Goal: Transaction & Acquisition: Purchase product/service

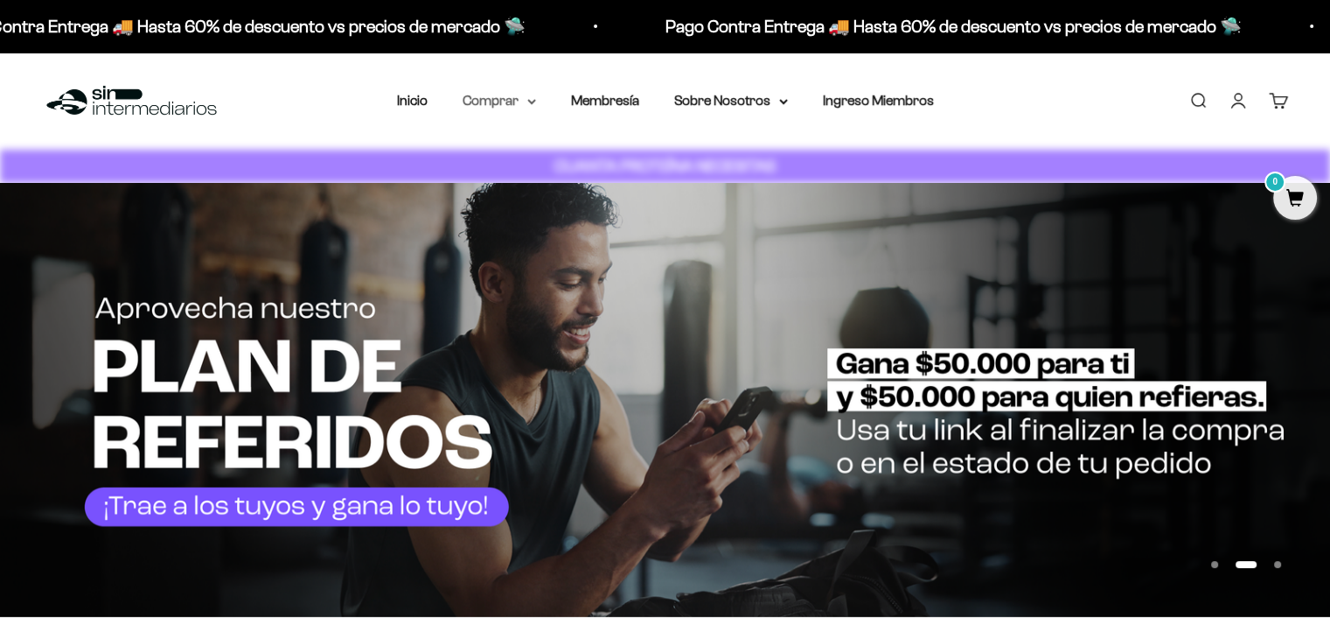
click at [521, 99] on summary "Comprar" at bounding box center [499, 100] width 73 height 23
drag, startPoint x: 618, startPoint y: 105, endPoint x: 764, endPoint y: 103, distance: 146.1
click at [618, 104] on link "Membresía" at bounding box center [605, 100] width 68 height 15
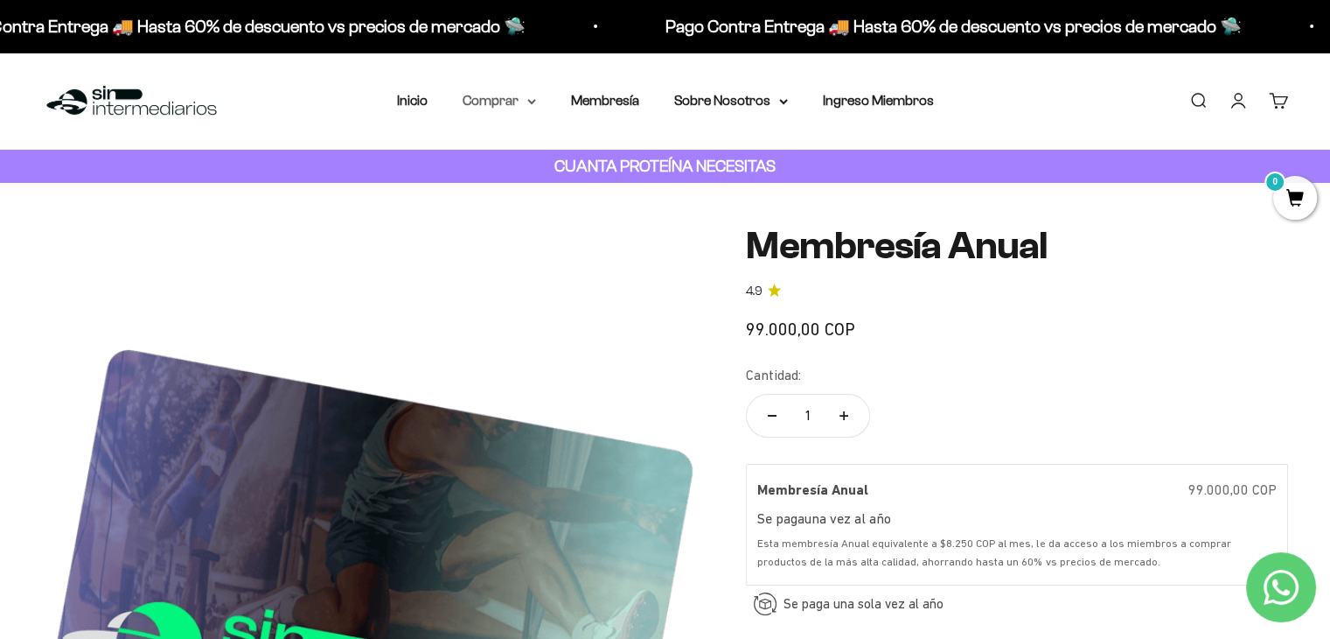
click at [530, 99] on icon at bounding box center [531, 102] width 9 height 6
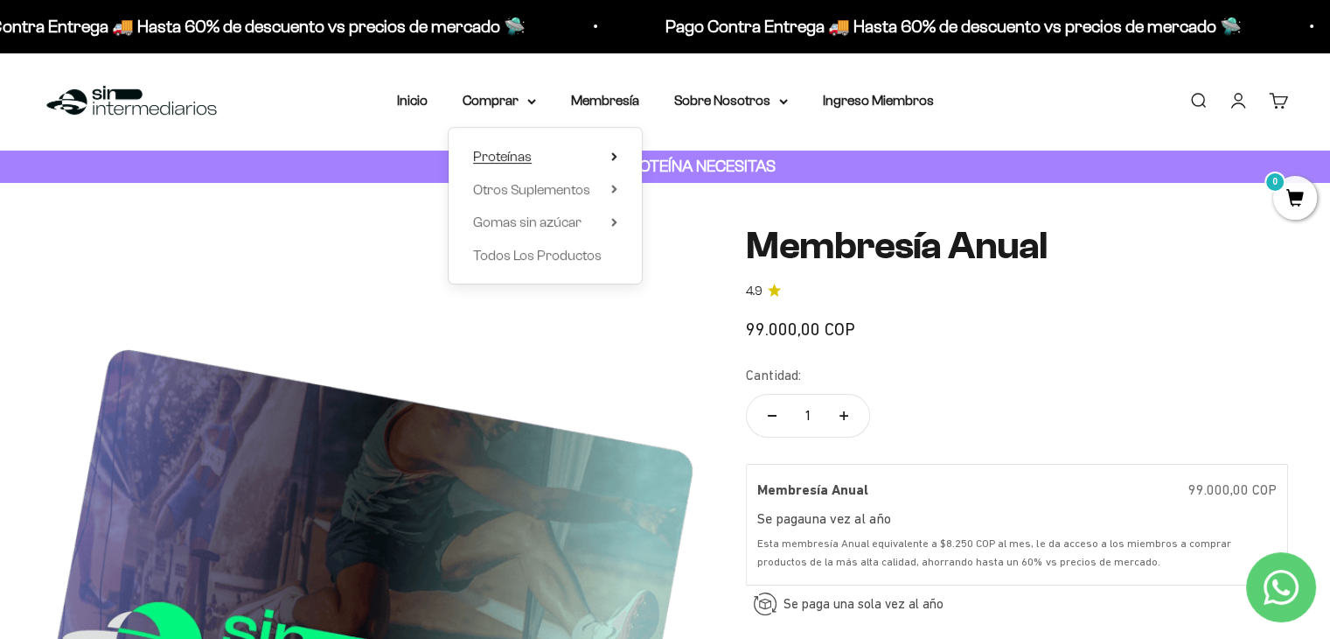
click at [584, 157] on summary "Proteínas" at bounding box center [545, 156] width 144 height 23
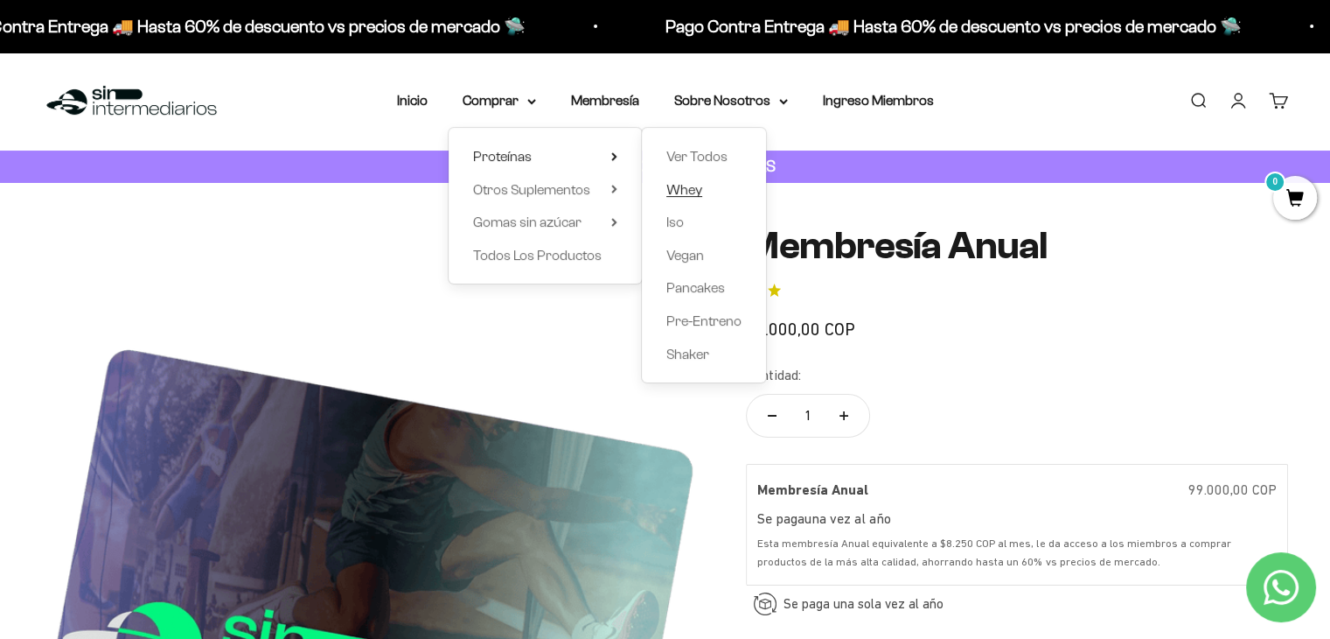
click at [696, 182] on span "Whey" at bounding box center [685, 189] width 36 height 15
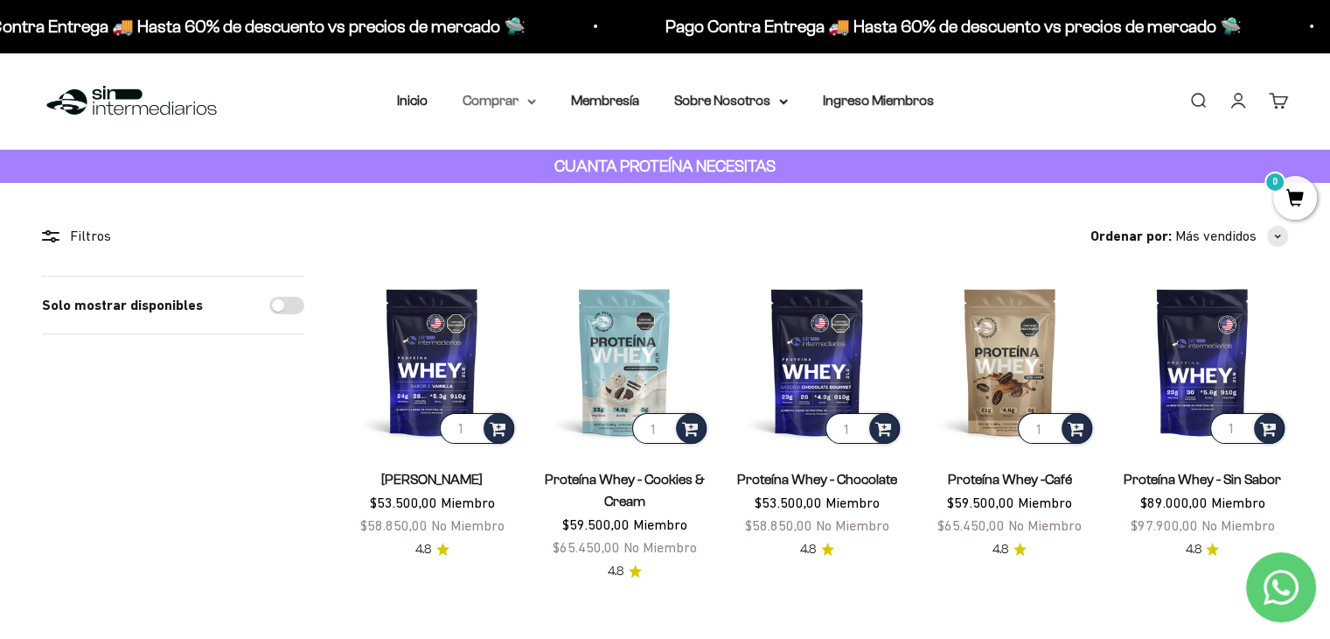
click at [507, 102] on summary "Comprar" at bounding box center [499, 100] width 73 height 23
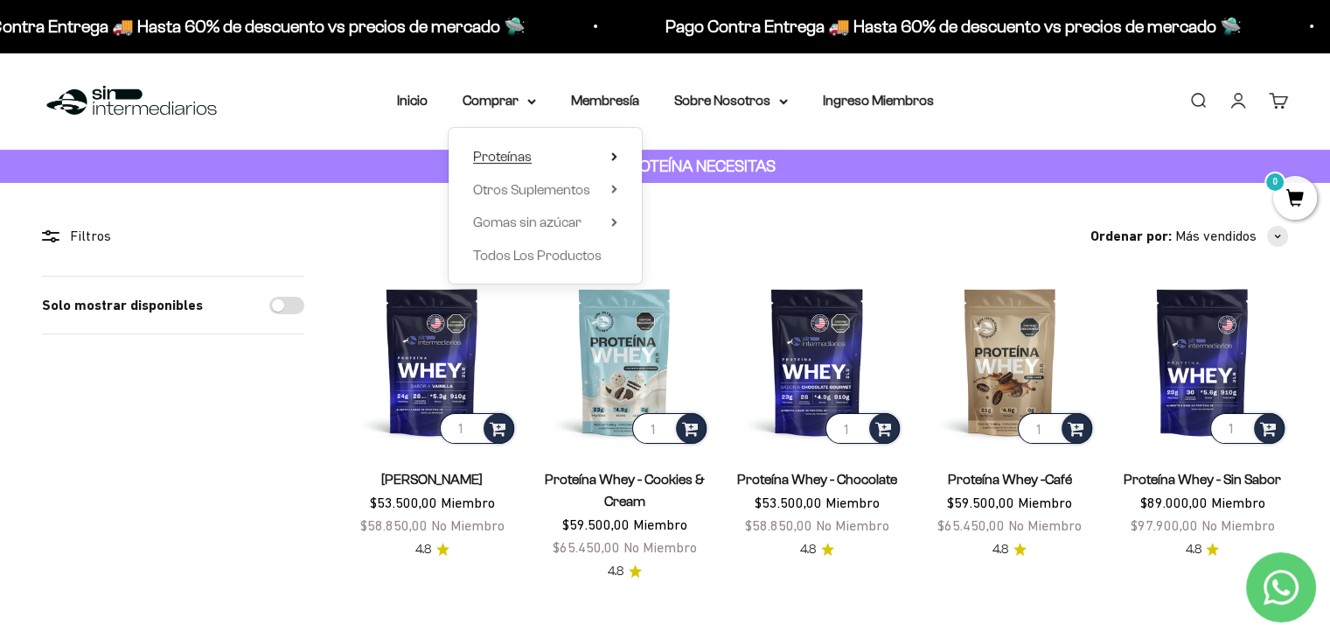
click at [535, 165] on summary "Proteínas" at bounding box center [545, 156] width 144 height 23
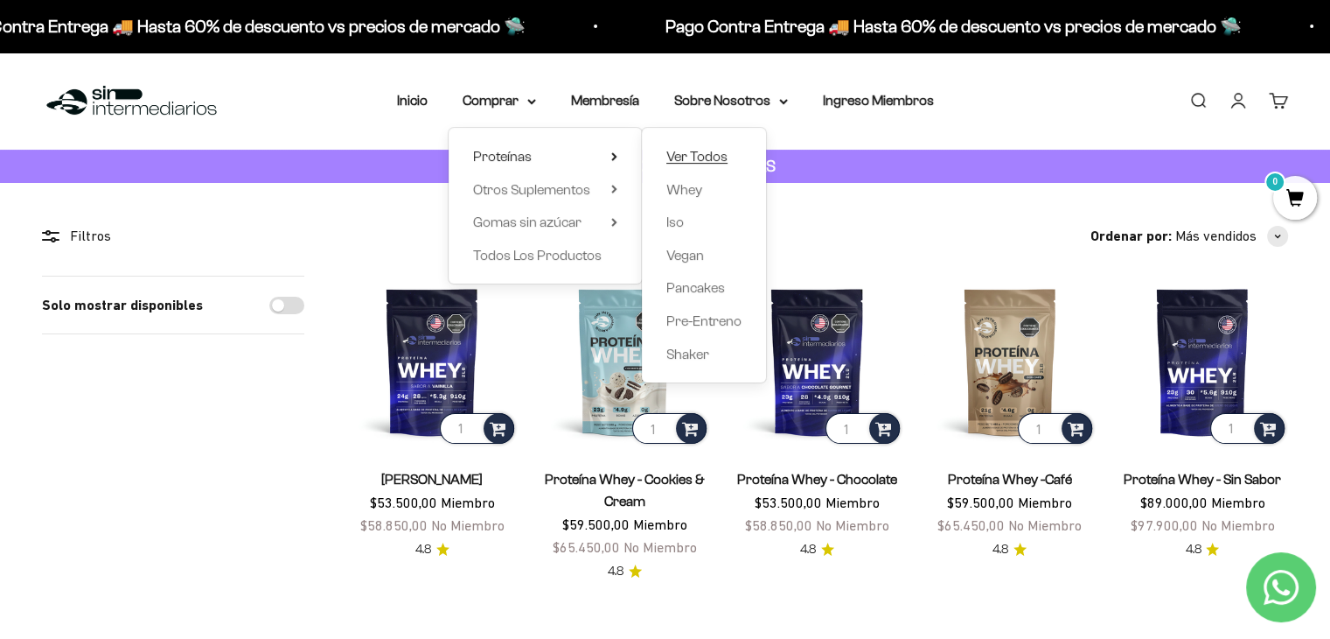
click at [717, 151] on span "Ver Todos" at bounding box center [697, 156] width 61 height 15
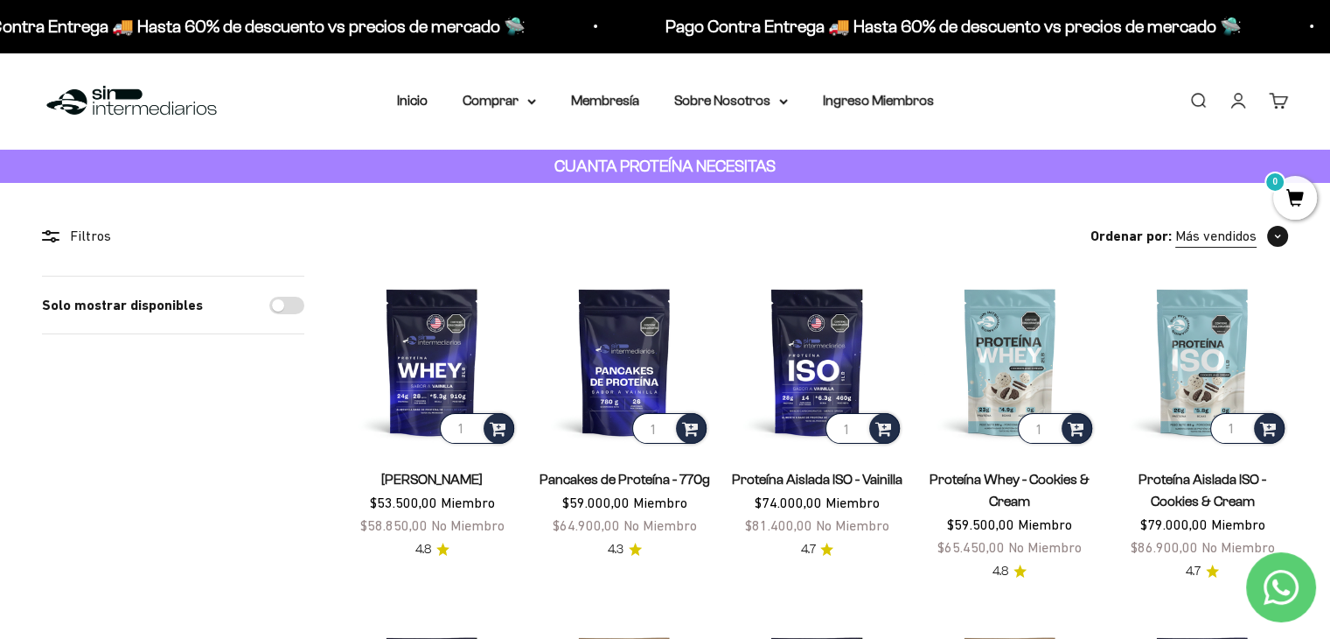
click at [1269, 240] on span "button" at bounding box center [1277, 236] width 21 height 21
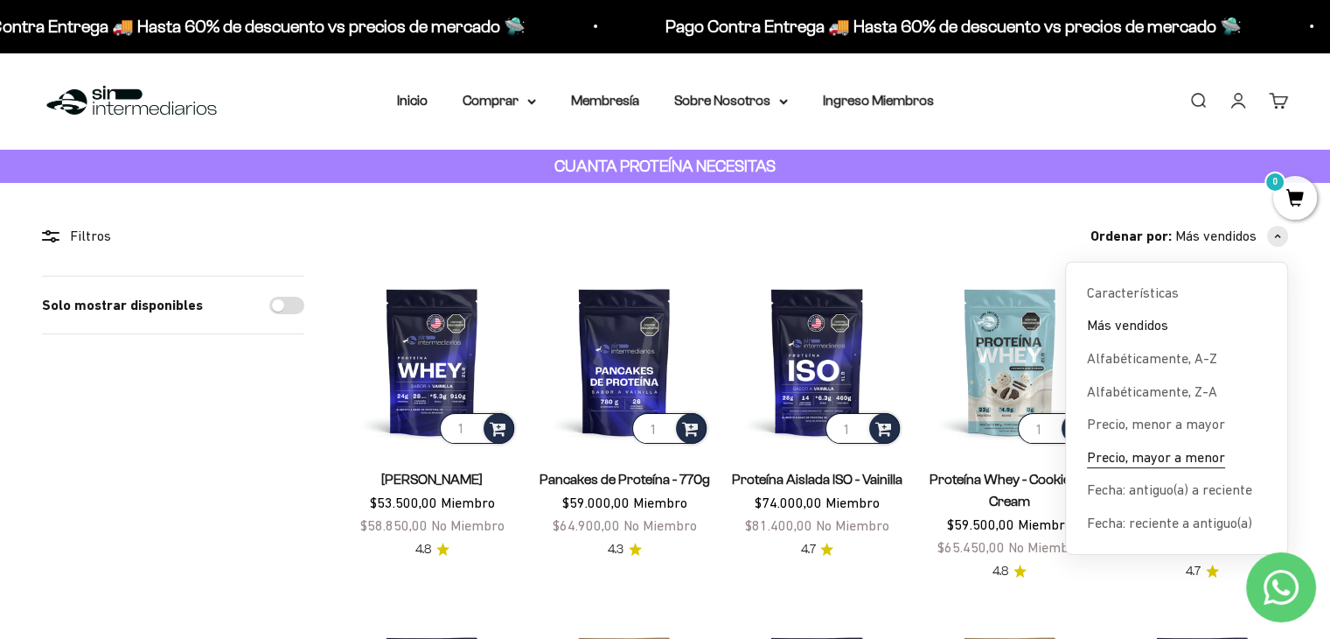
click at [1215, 461] on span "Precio, mayor a menor" at bounding box center [1156, 457] width 138 height 23
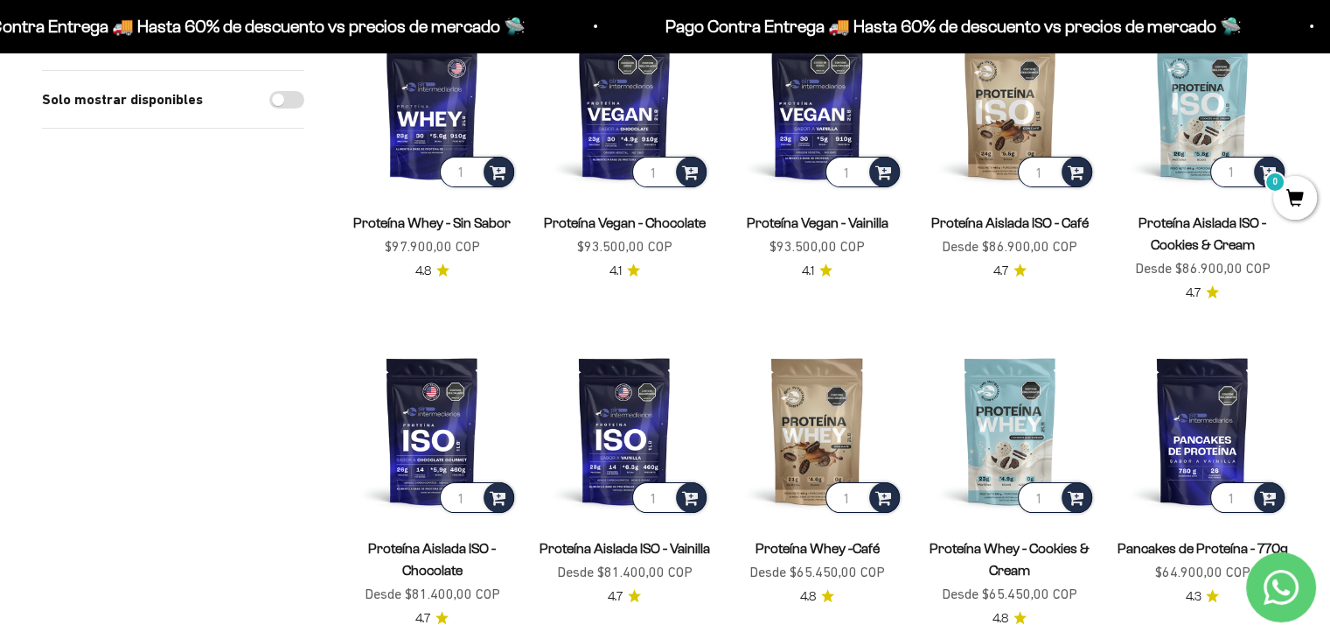
scroll to position [262, 0]
